Goal: Complete application form

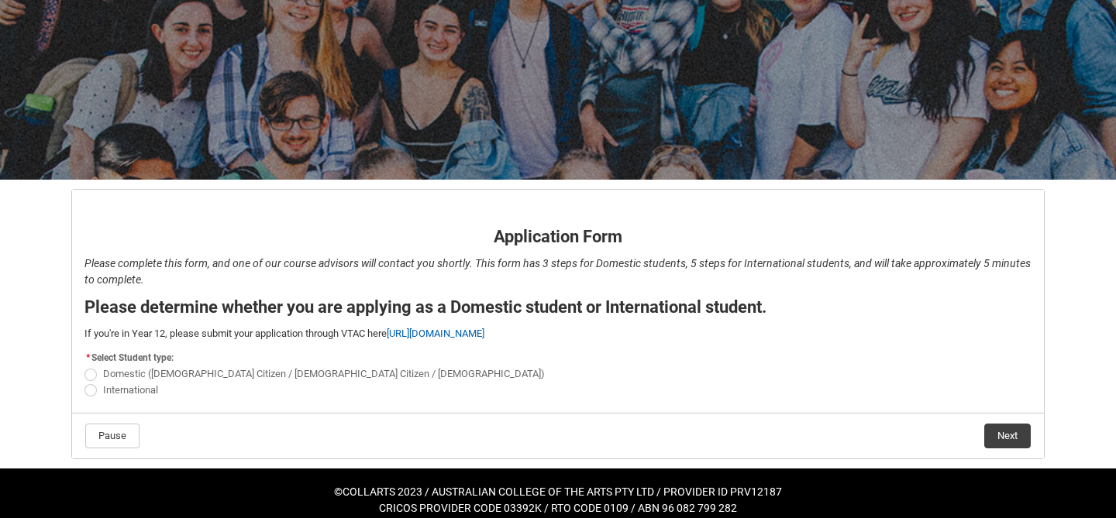
scroll to position [140, 0]
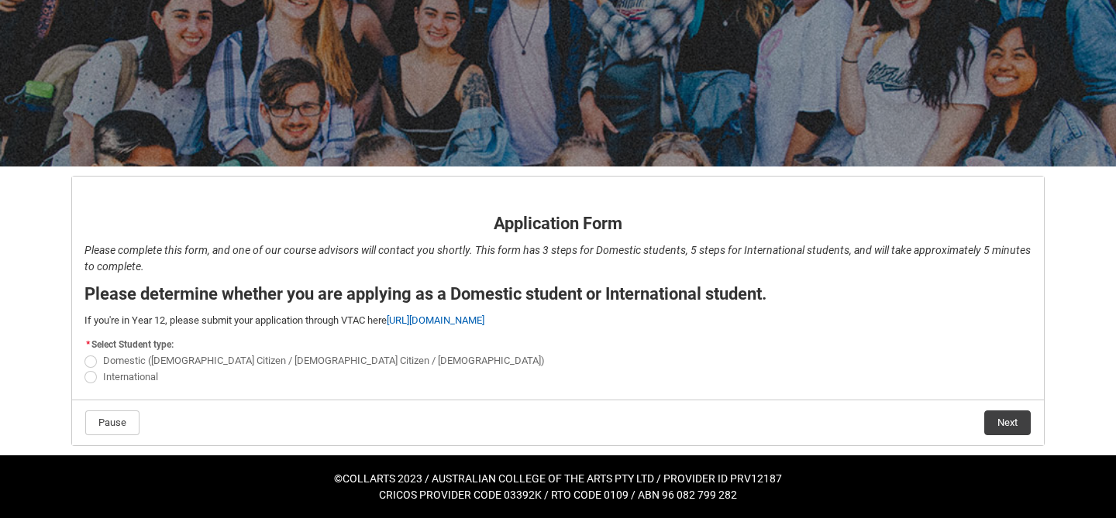
click at [155, 377] on span "International" at bounding box center [130, 377] width 55 height 12
click at [84, 369] on input "International" at bounding box center [84, 368] width 1 height 1
radio input "true"
click at [1000, 421] on button "Next" at bounding box center [1007, 423] width 46 height 25
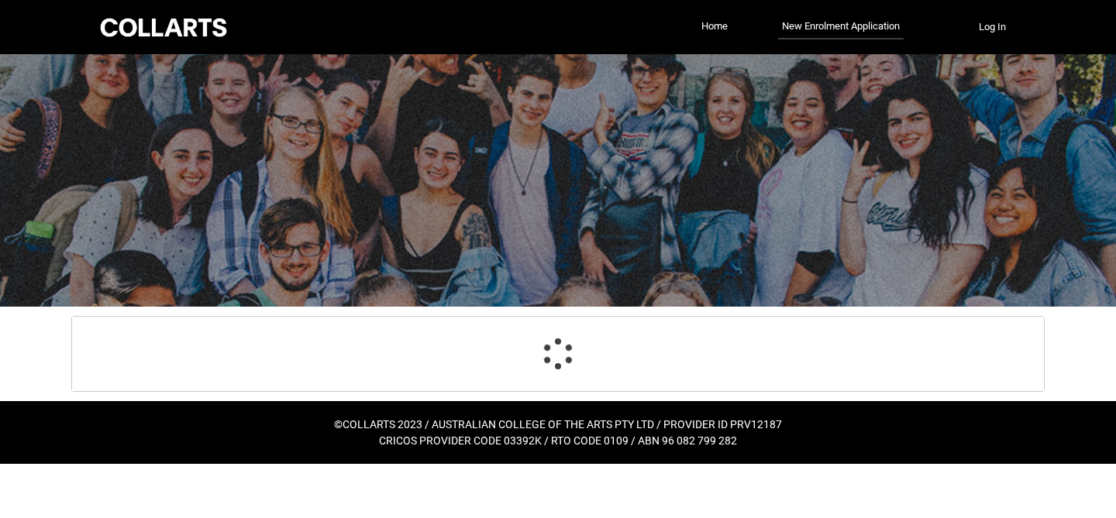
select select "choice_No"
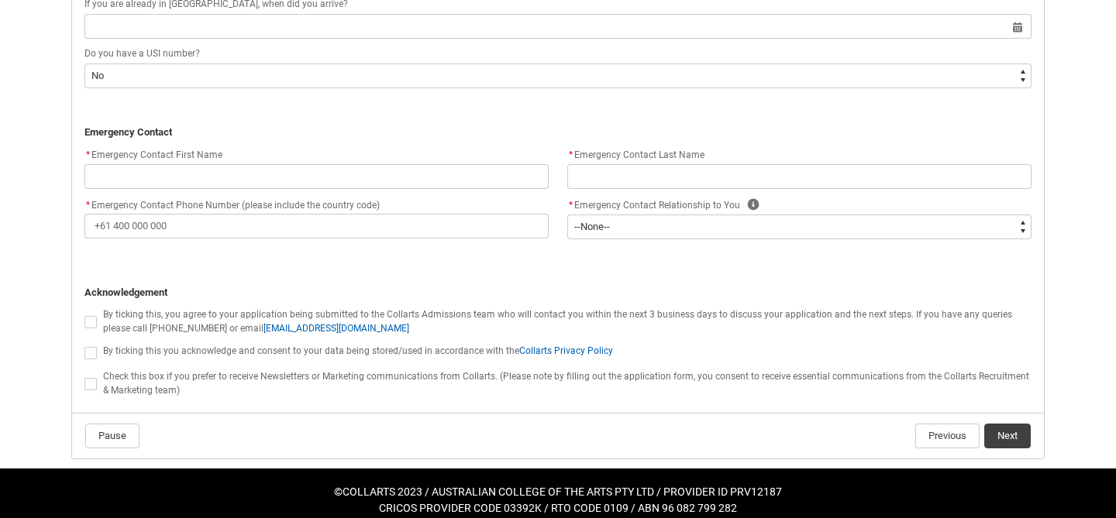
scroll to position [1448, 0]
